Goal: Information Seeking & Learning: Learn about a topic

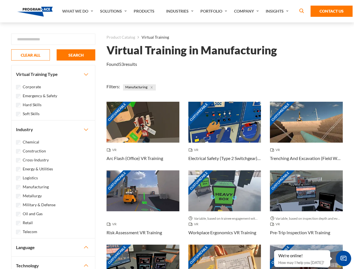
click at [78, 11] on link "What We Do" at bounding box center [78, 11] width 38 height 22
click at [114, 11] on link "Solutions" at bounding box center [114, 11] width 34 height 22
click at [180, 11] on link "Industries" at bounding box center [180, 11] width 34 height 22
click at [247, 11] on link "Company" at bounding box center [247, 11] width 32 height 22
click at [278, 11] on link "Insights" at bounding box center [278, 11] width 30 height 22
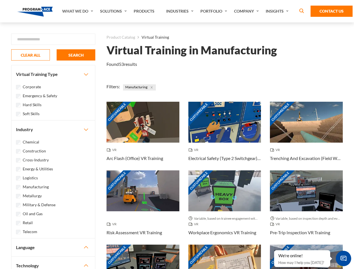
click at [0, 0] on div "Blog White Papers News" at bounding box center [0, 0] width 0 height 0
click at [0, 0] on strong "How Virtual Learning Can Enhance Workforce Productivity: A Guide for L&D Manage…" at bounding box center [0, 0] width 0 height 0
click at [343, 258] on span "Minimize live chat window" at bounding box center [343, 258] width 20 height 20
click at [274, 251] on div "Customizable" at bounding box center [306, 265] width 73 height 41
